Goal: Transaction & Acquisition: Purchase product/service

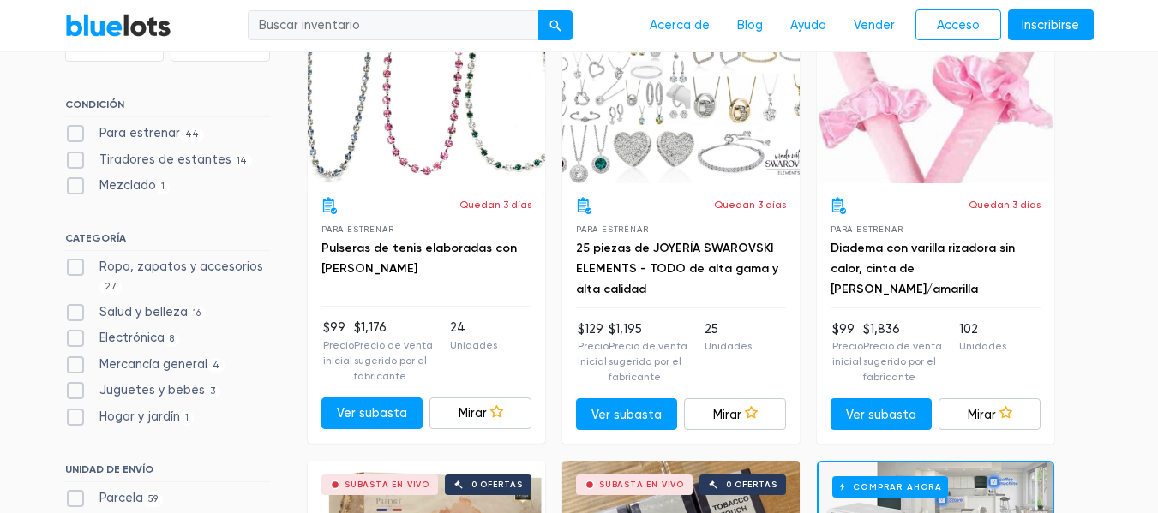
scroll to position [685, 0]
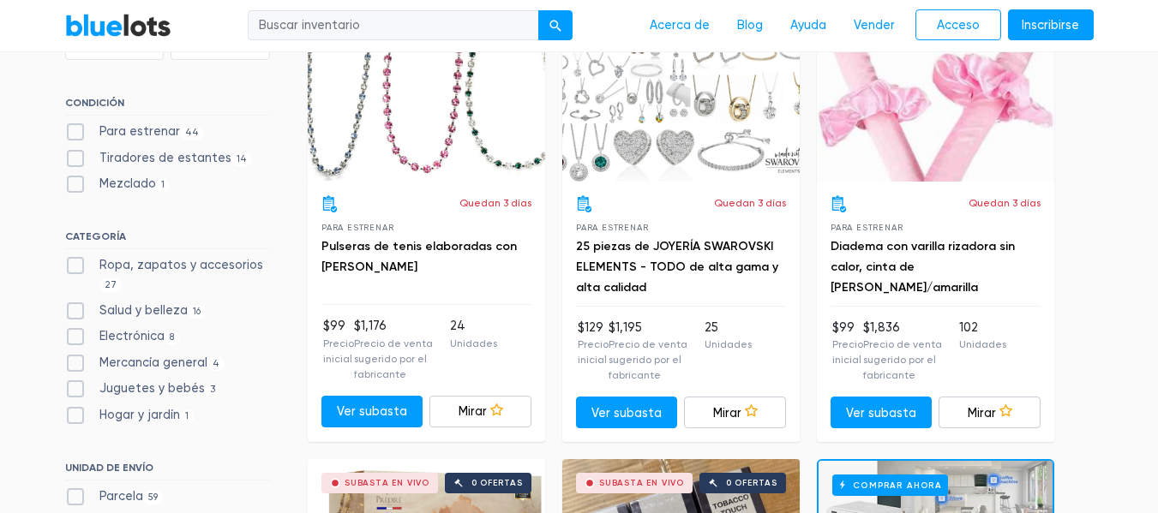
click at [75, 265] on label "Ropa, zapatos y accesorios 27" at bounding box center [167, 274] width 205 height 37
click at [75, 265] on Accessories"] "Ropa, zapatos y accesorios 27" at bounding box center [70, 261] width 11 height 11
checkbox Accessories"] "true"
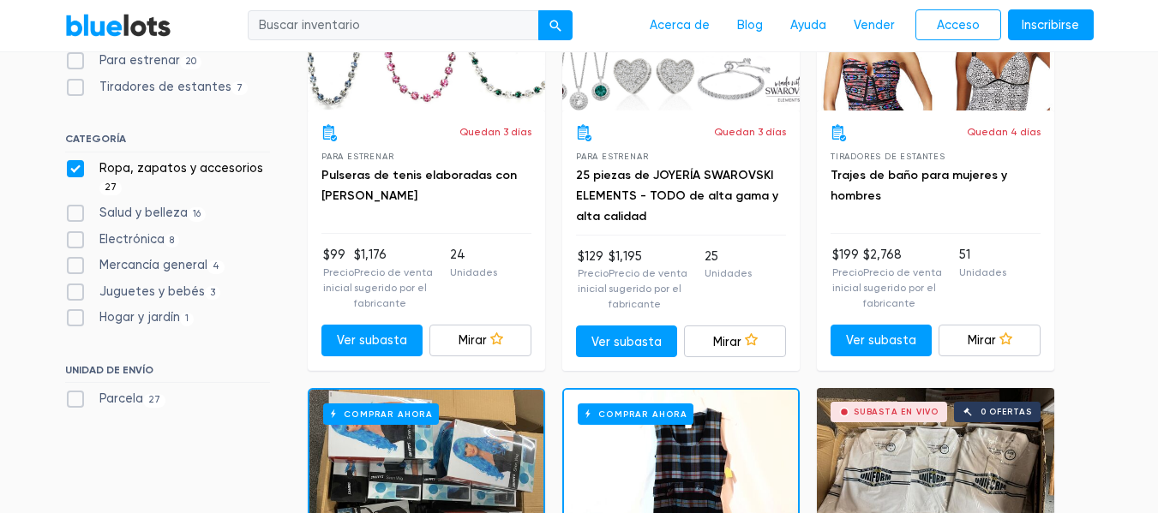
scroll to position [771, 0]
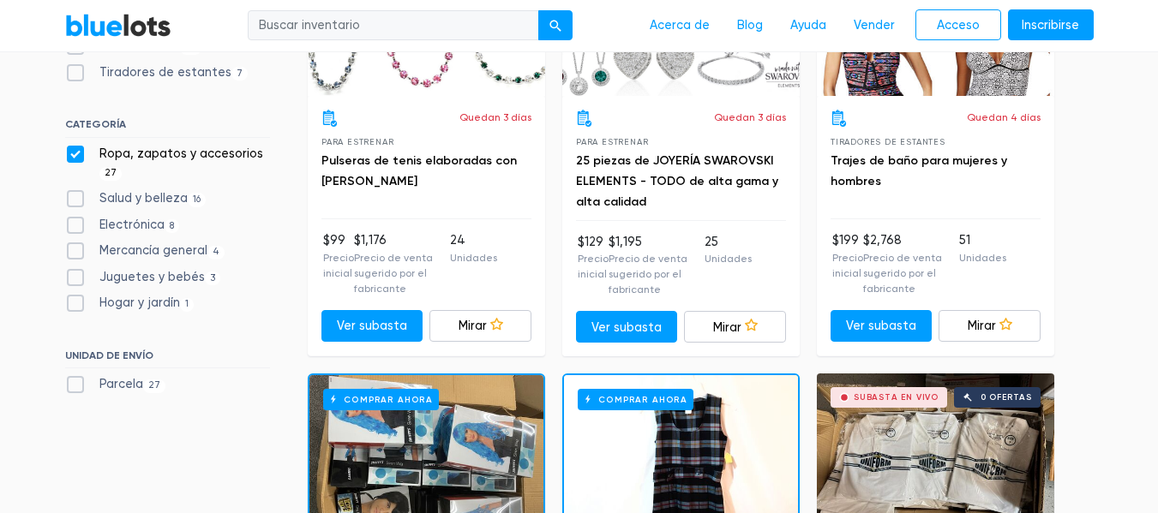
click at [77, 226] on label "Electrónica 8" at bounding box center [122, 225] width 115 height 19
click at [76, 226] on input "Electrónica 8" at bounding box center [70, 221] width 11 height 11
checkbox input "true"
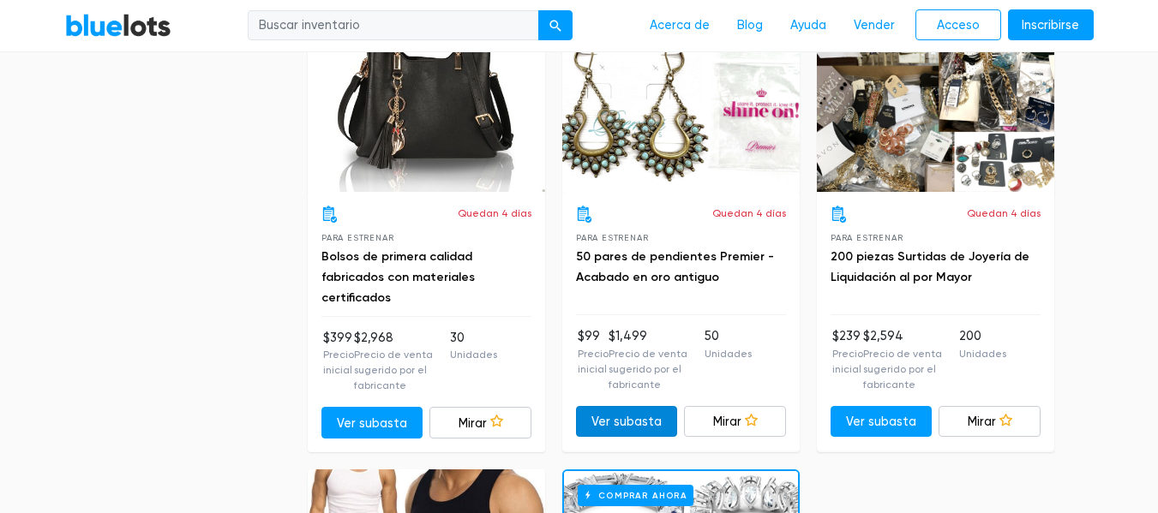
scroll to position [6315, 0]
